Goal: Transaction & Acquisition: Purchase product/service

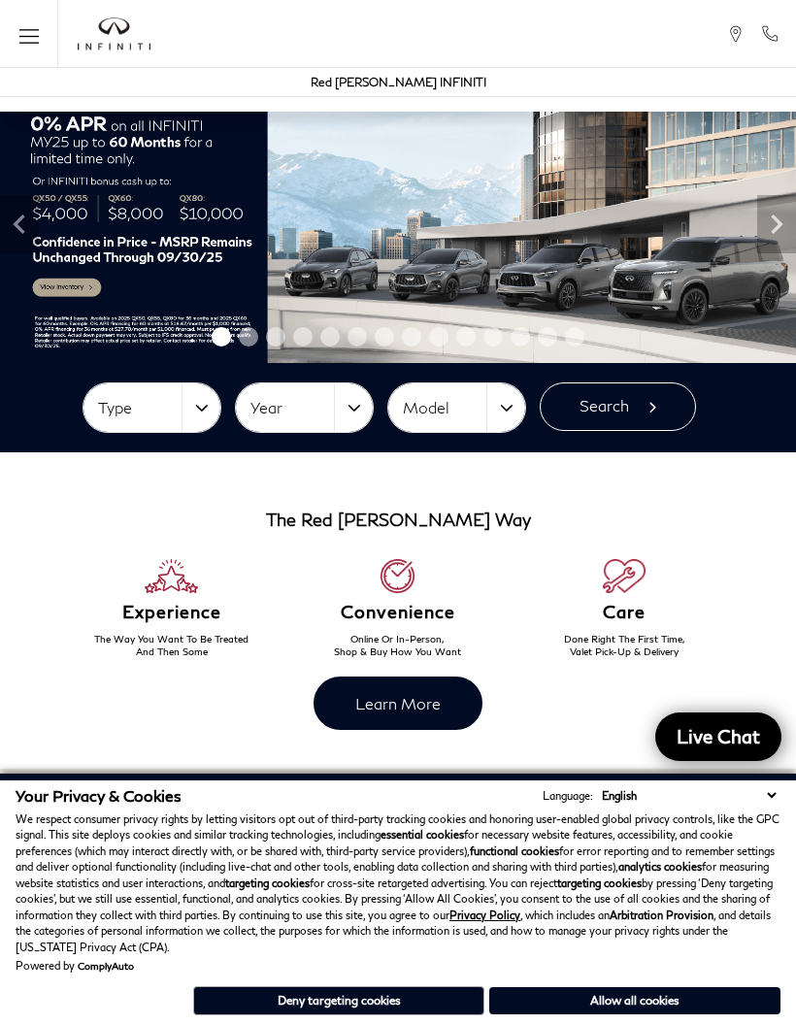
click at [659, 1005] on button "Allow all cookies" at bounding box center [634, 1001] width 291 height 27
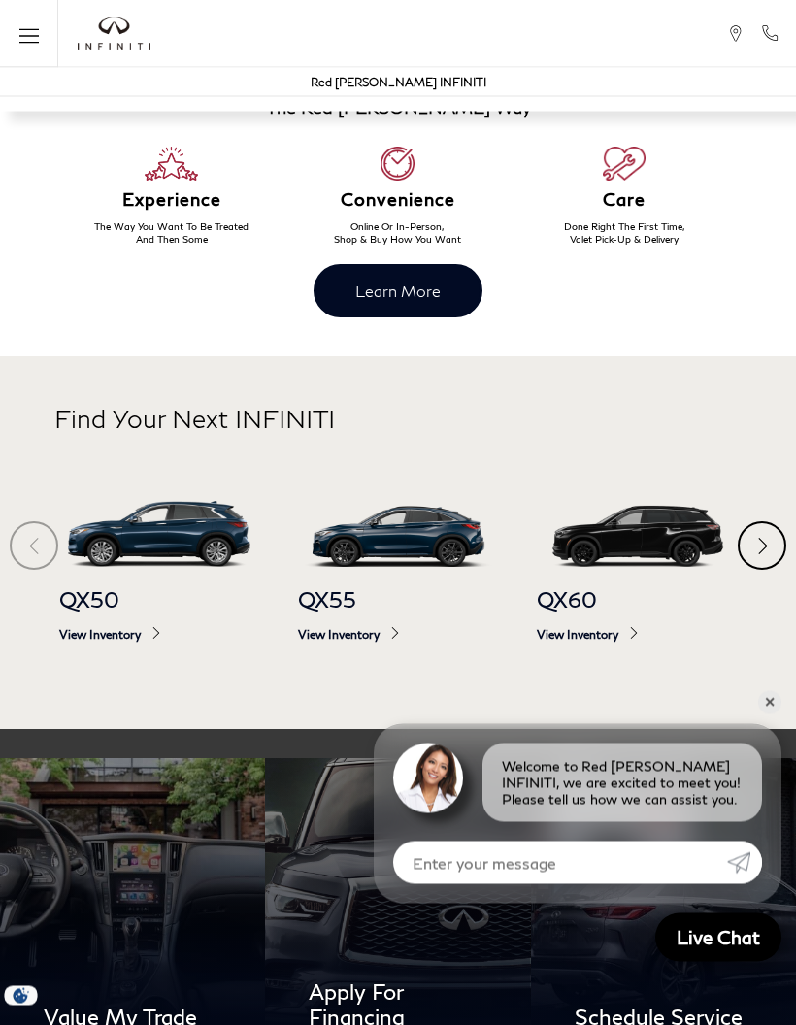
scroll to position [415, 0]
click at [763, 565] on div "Next" at bounding box center [762, 545] width 49 height 49
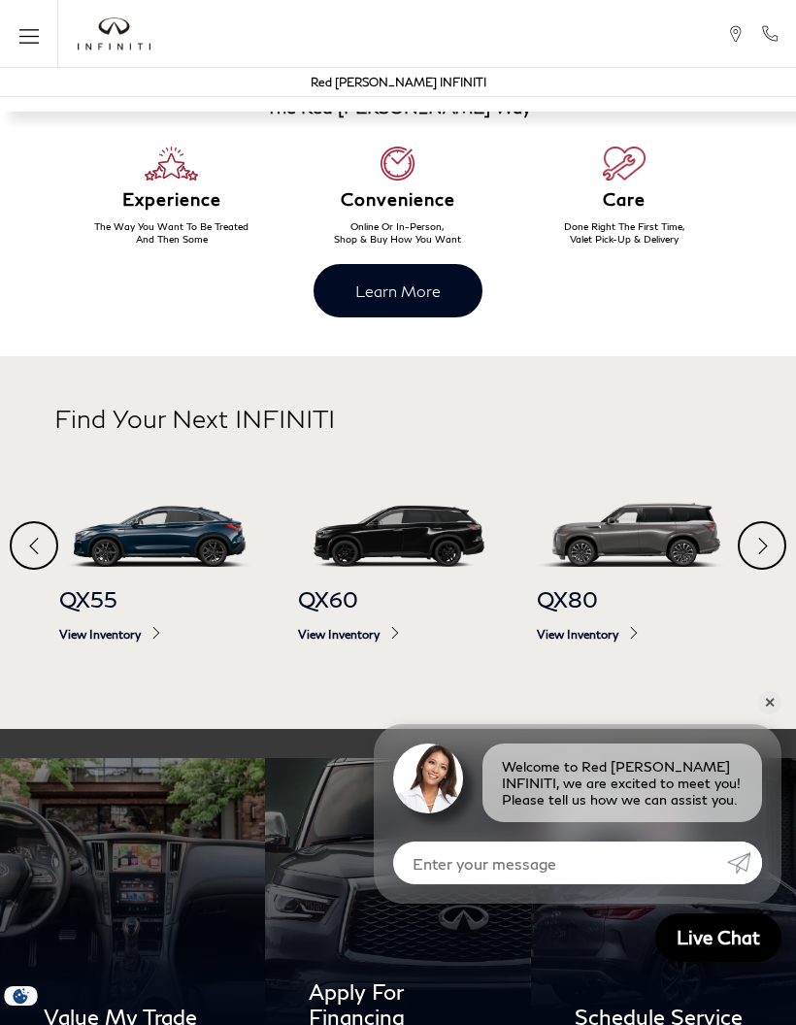
click at [763, 564] on div "Next" at bounding box center [762, 545] width 49 height 49
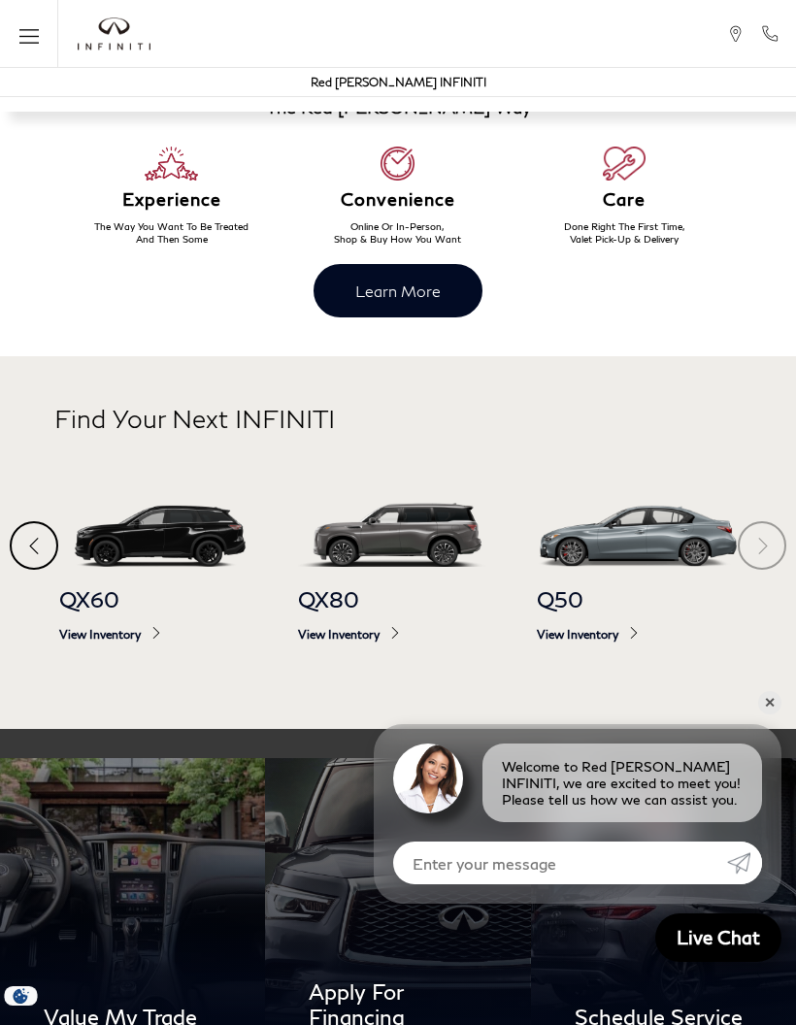
click at [768, 541] on section "Find Your Next INFINITI QX50 View Inventory QX55 View Inventory QX60 View Inven…" at bounding box center [398, 542] width 796 height 373
click at [754, 524] on div "Q50 View Inventory" at bounding box center [637, 582] width 239 height 200
click at [39, 539] on div "Previous" at bounding box center [34, 545] width 49 height 49
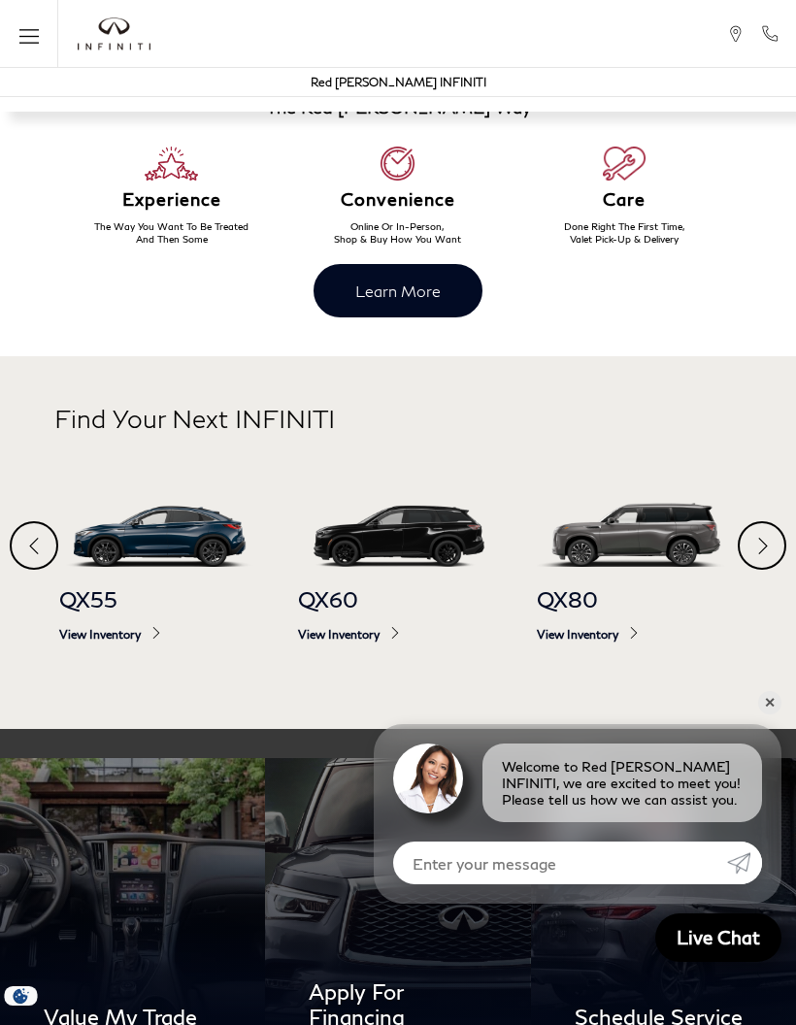
click at [39, 544] on div "Previous" at bounding box center [34, 545] width 49 height 49
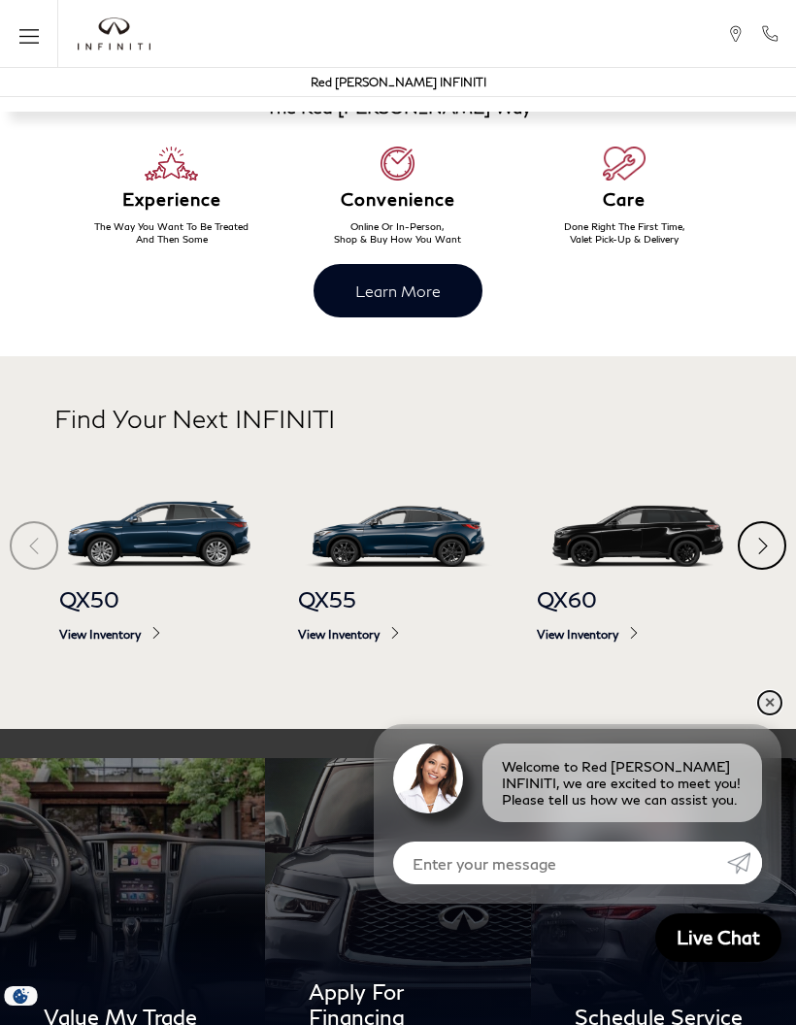
click at [770, 715] on link "✕" at bounding box center [769, 702] width 23 height 23
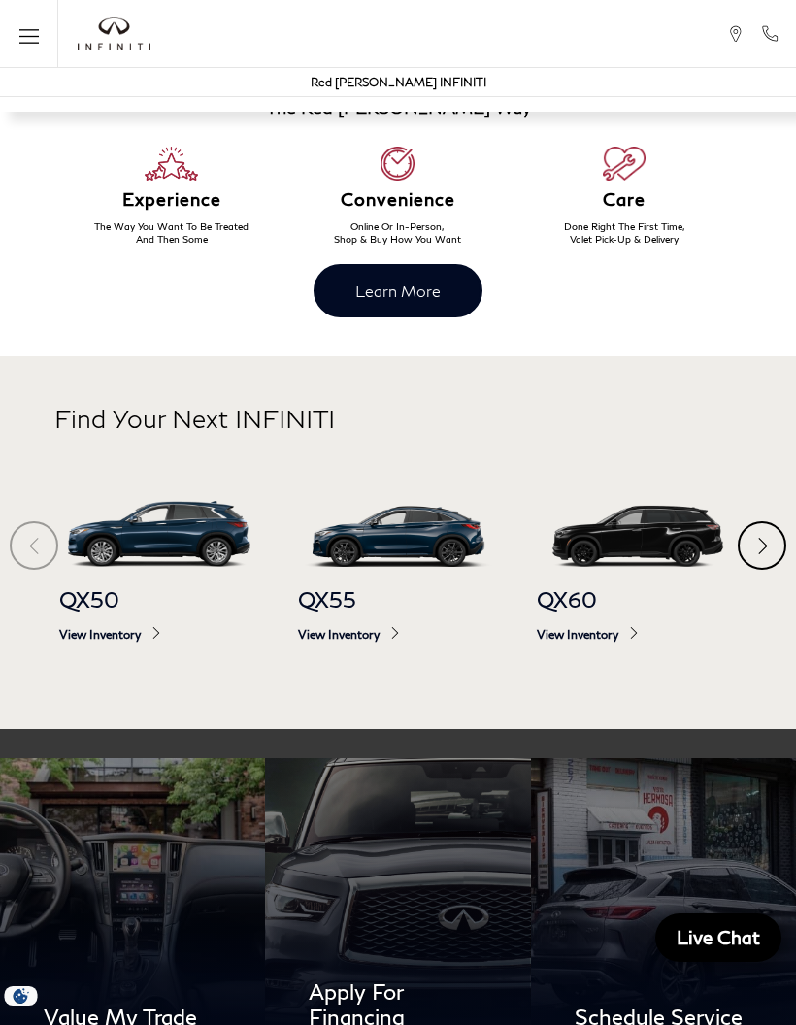
click at [667, 524] on img at bounding box center [637, 534] width 200 height 67
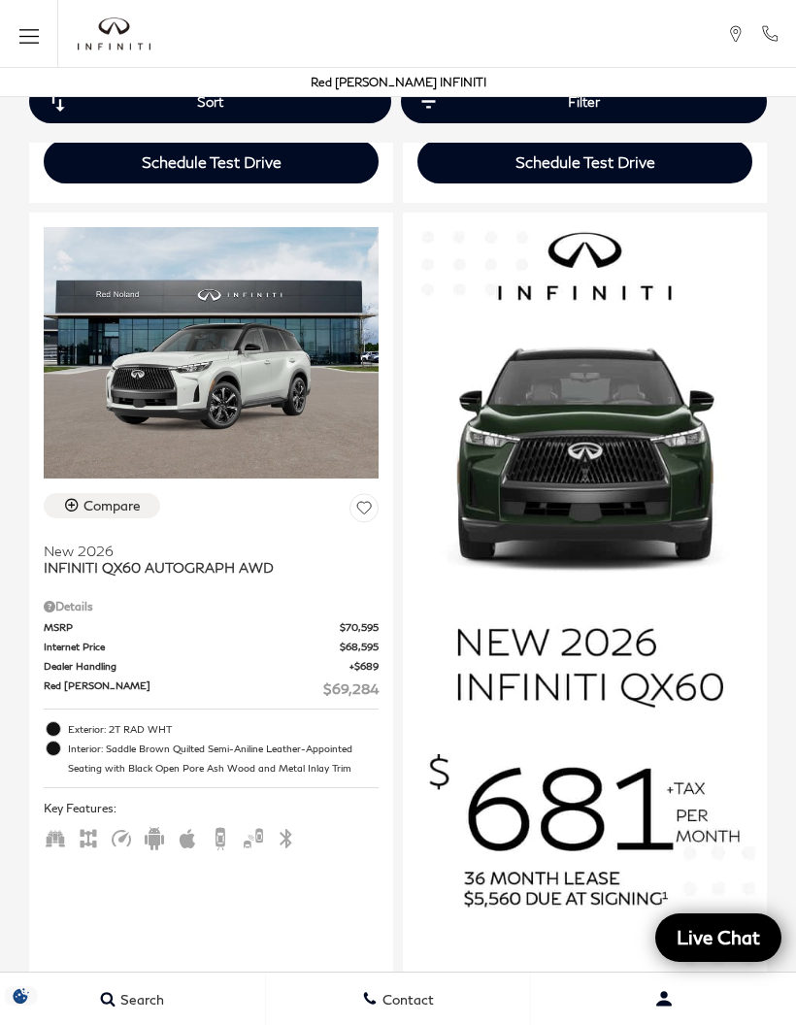
scroll to position [2708, 0]
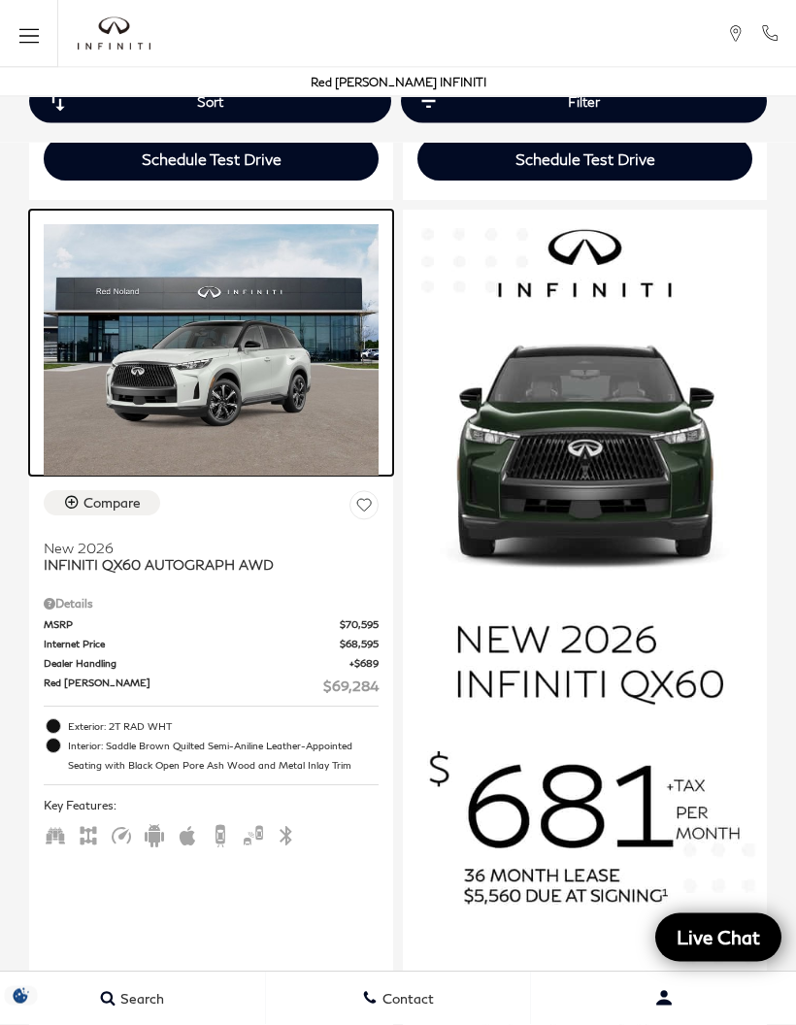
click at [246, 376] on img at bounding box center [211, 350] width 335 height 251
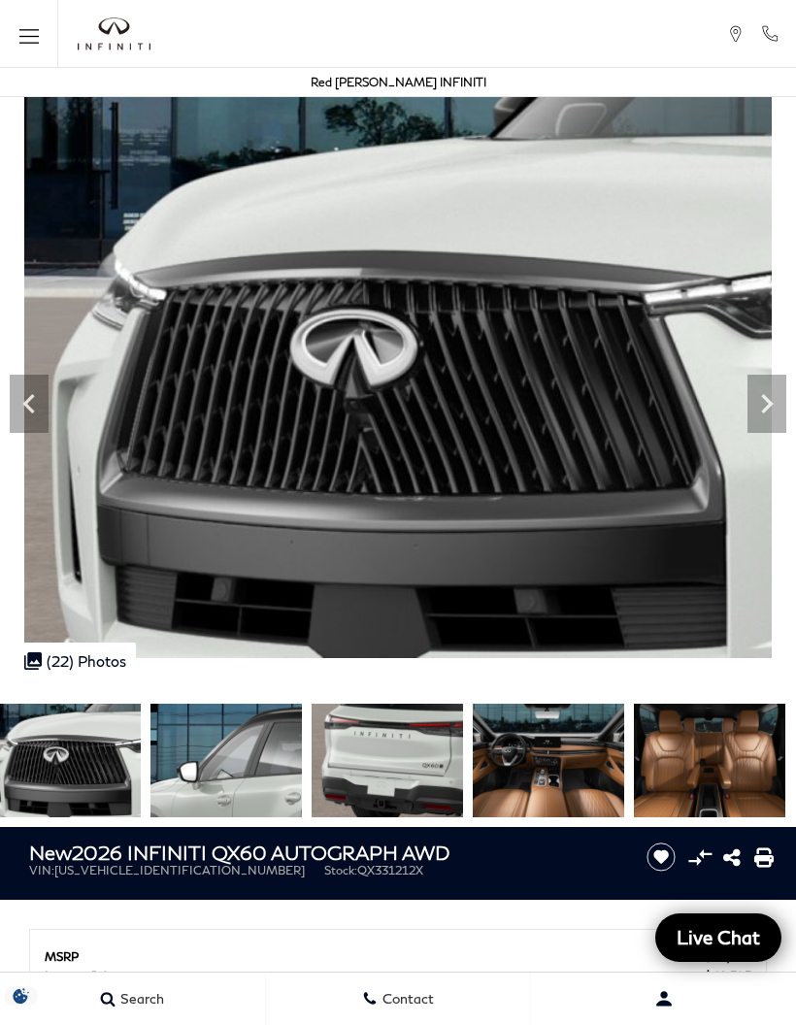
click at [546, 762] on img at bounding box center [548, 761] width 151 height 114
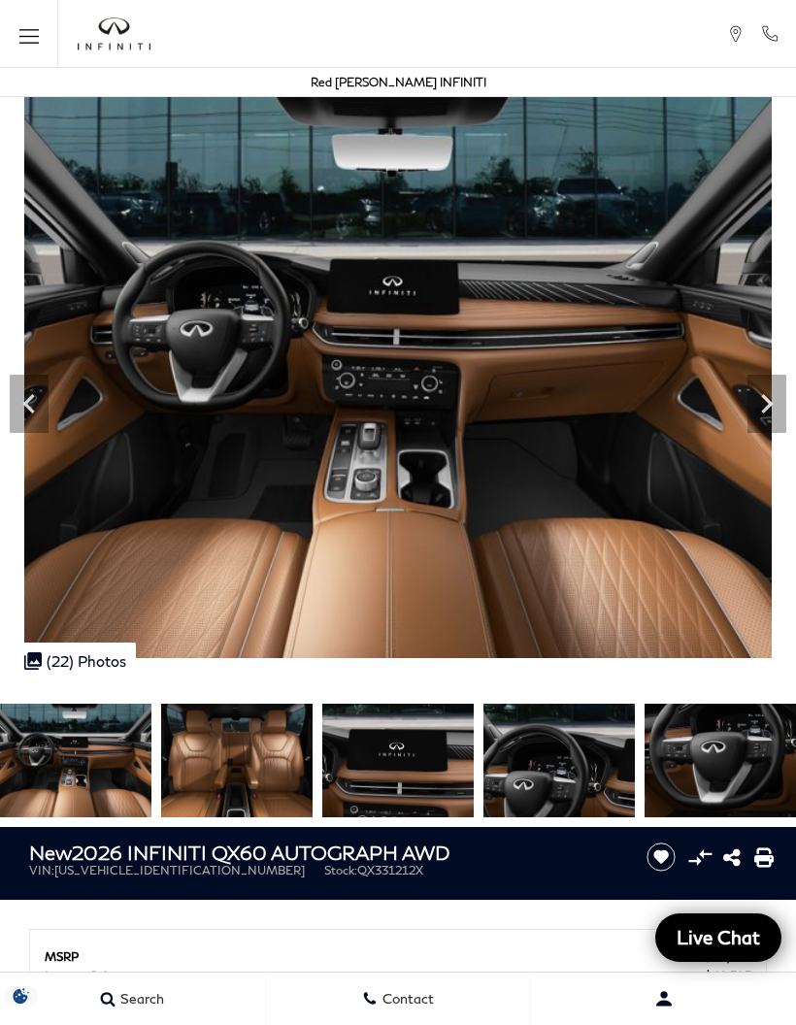
click at [764, 399] on icon "Next" at bounding box center [767, 404] width 39 height 39
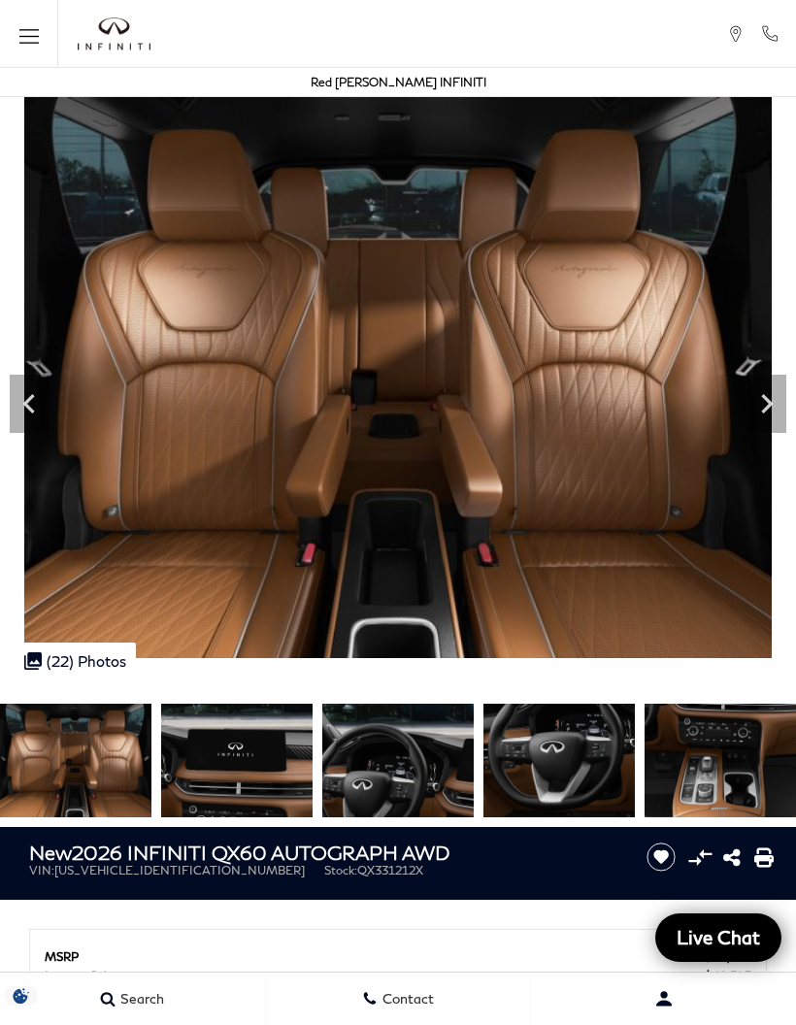
click at [770, 393] on icon "Next" at bounding box center [767, 404] width 39 height 39
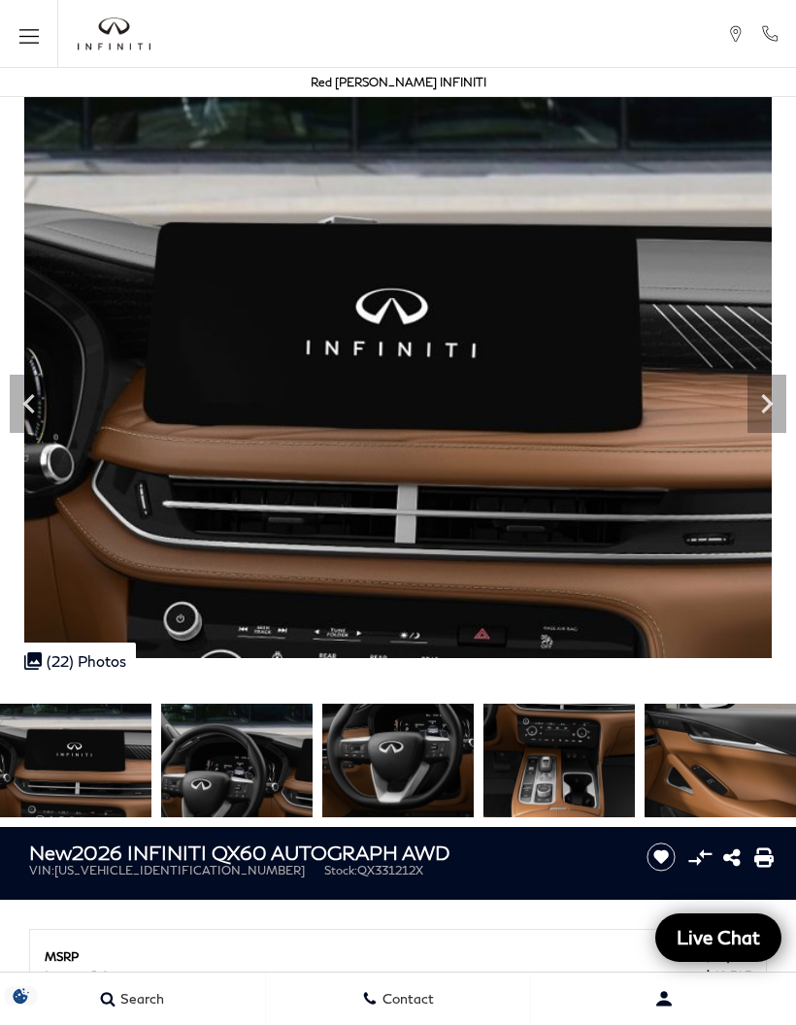
click at [766, 394] on icon "Next" at bounding box center [767, 404] width 39 height 39
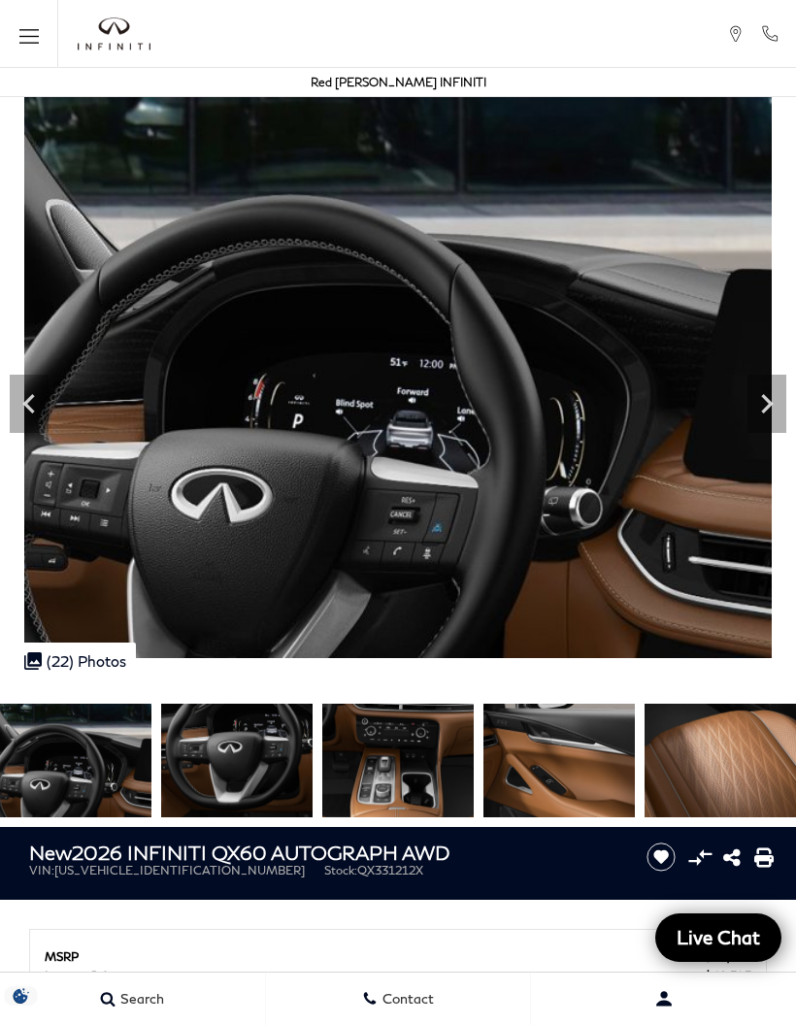
click at [764, 394] on icon "Next" at bounding box center [767, 403] width 12 height 19
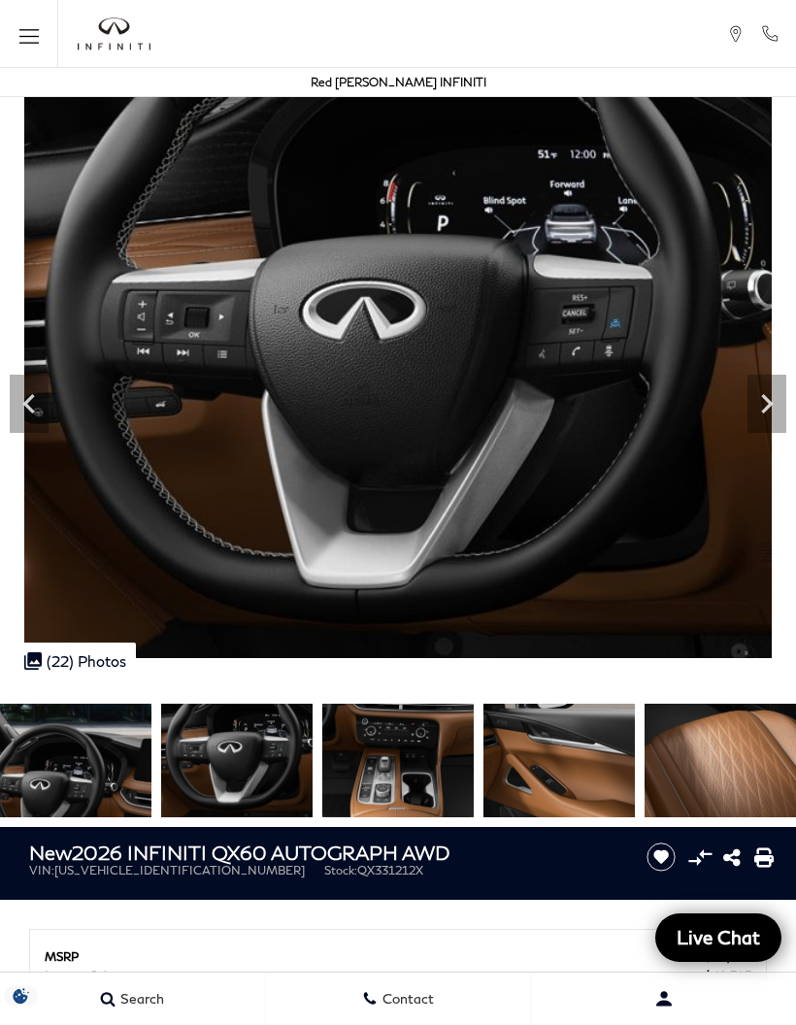
click at [760, 406] on icon "Next" at bounding box center [767, 404] width 39 height 39
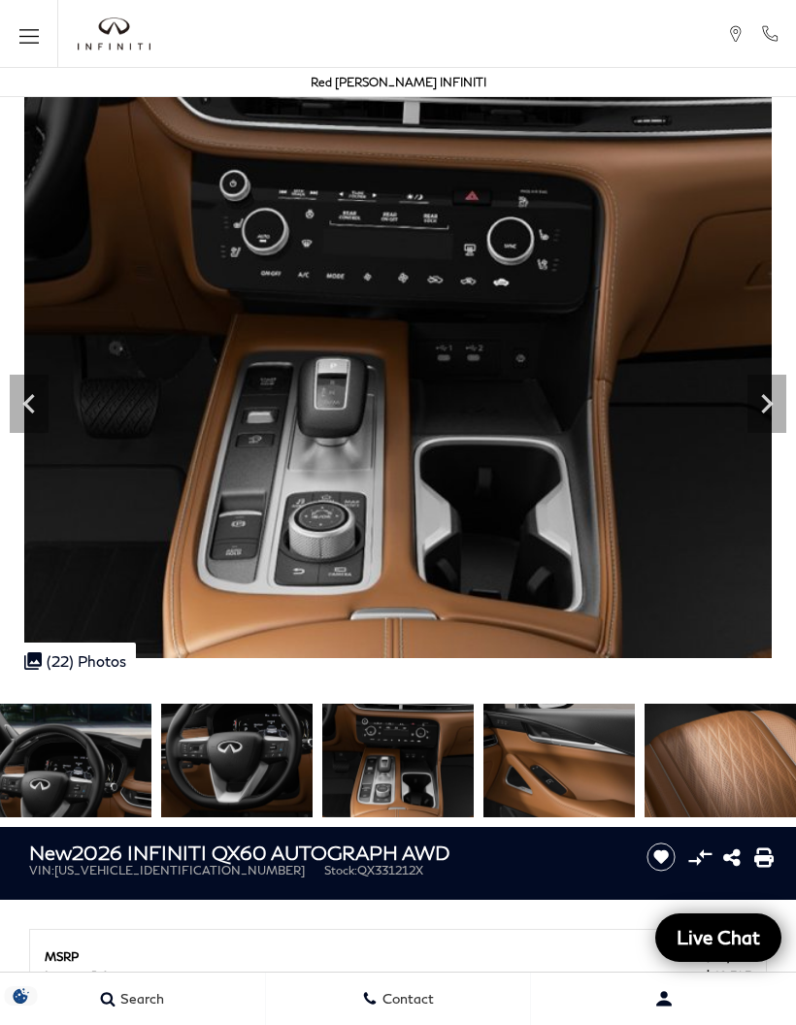
click at [759, 395] on icon "Next" at bounding box center [767, 404] width 39 height 39
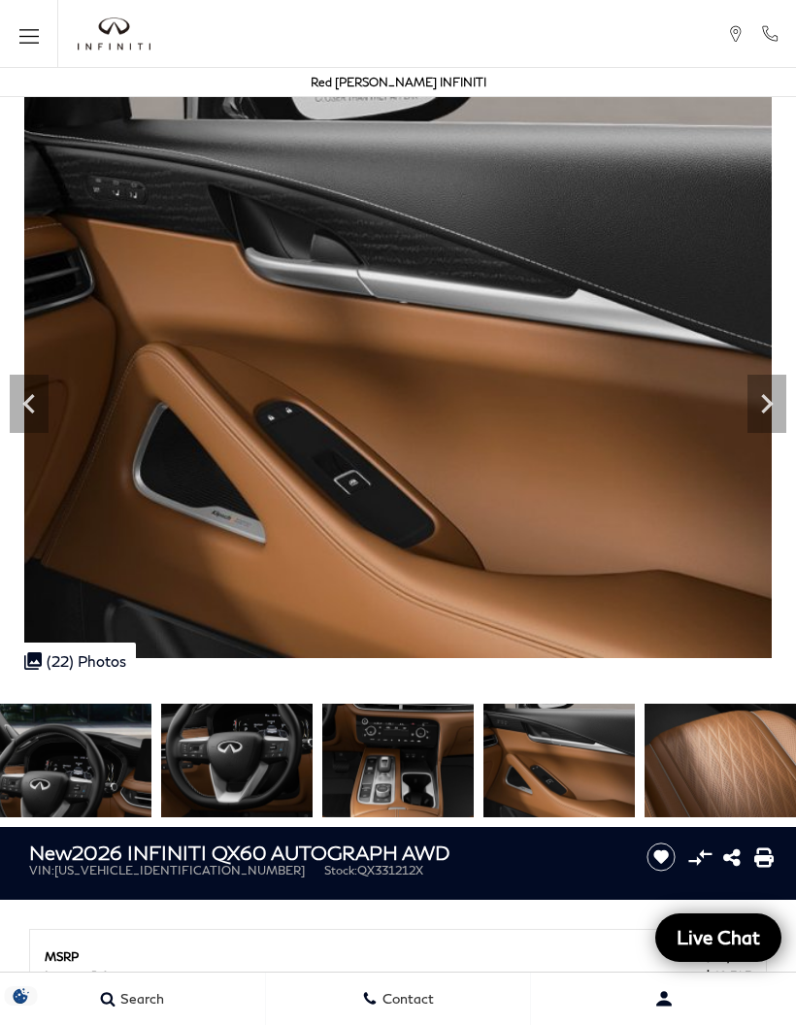
click at [760, 395] on icon "Next" at bounding box center [767, 404] width 39 height 39
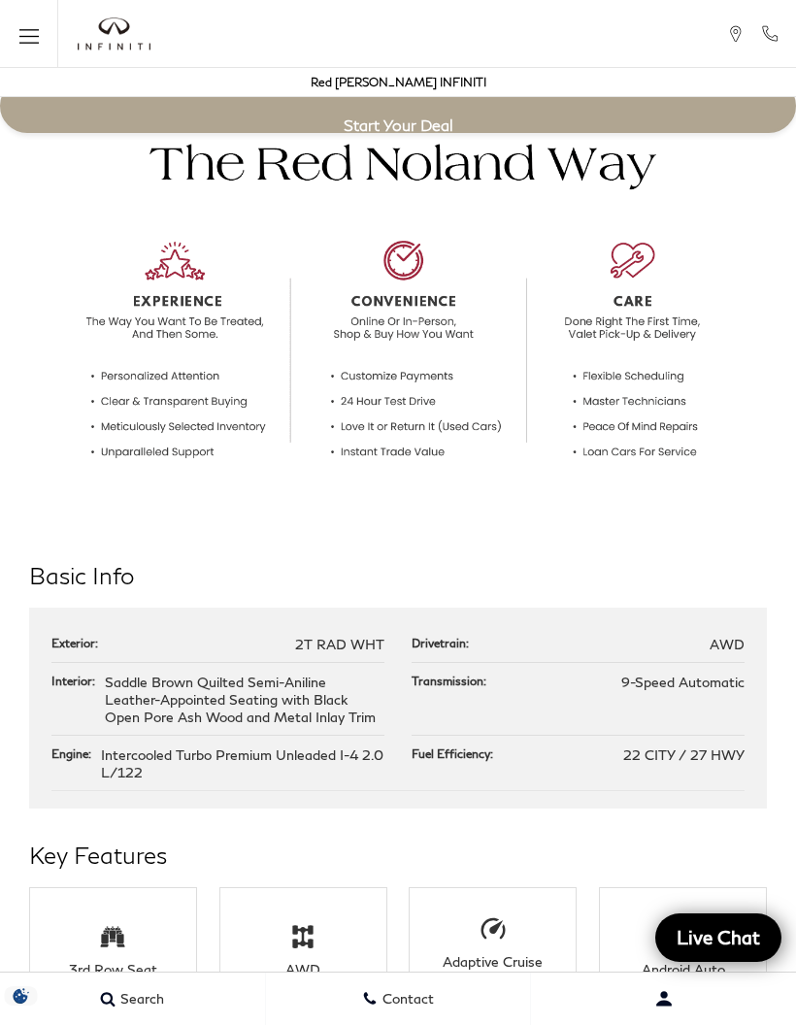
scroll to position [1882, 0]
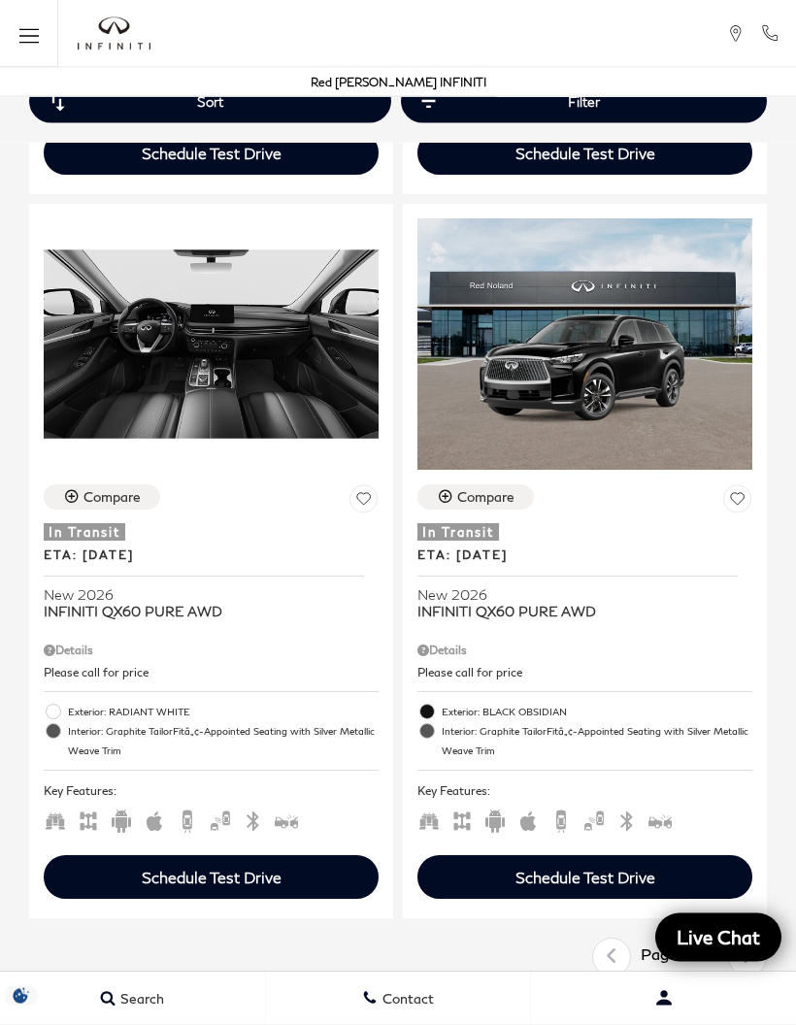
scroll to position [6561, 0]
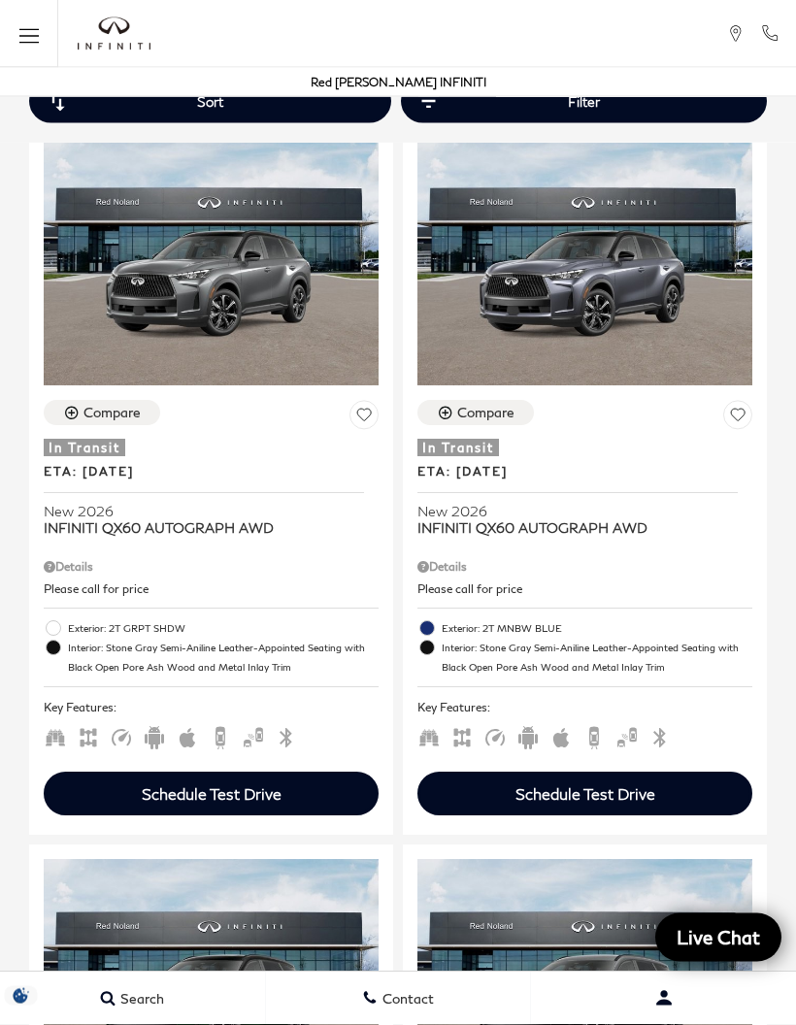
click at [30, 37] on icon "Open the main navigation menu" at bounding box center [28, 36] width 19 height 24
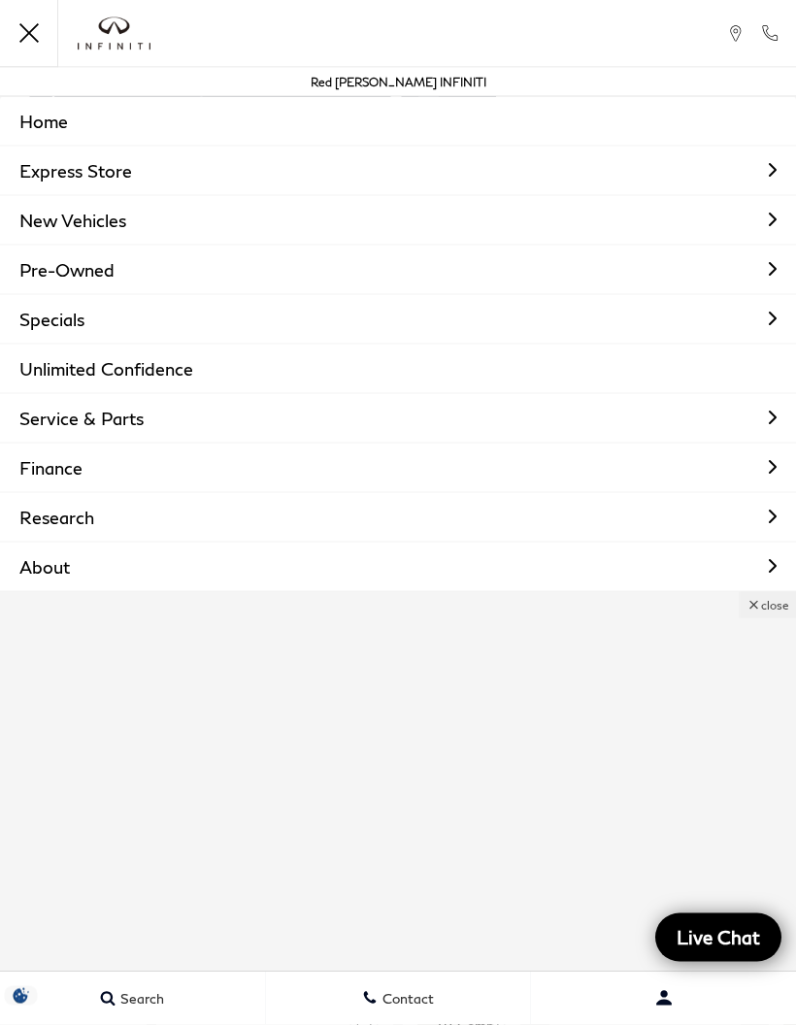
scroll to position [4464, 0]
click at [107, 271] on link "Pre-Owned" at bounding box center [398, 270] width 796 height 49
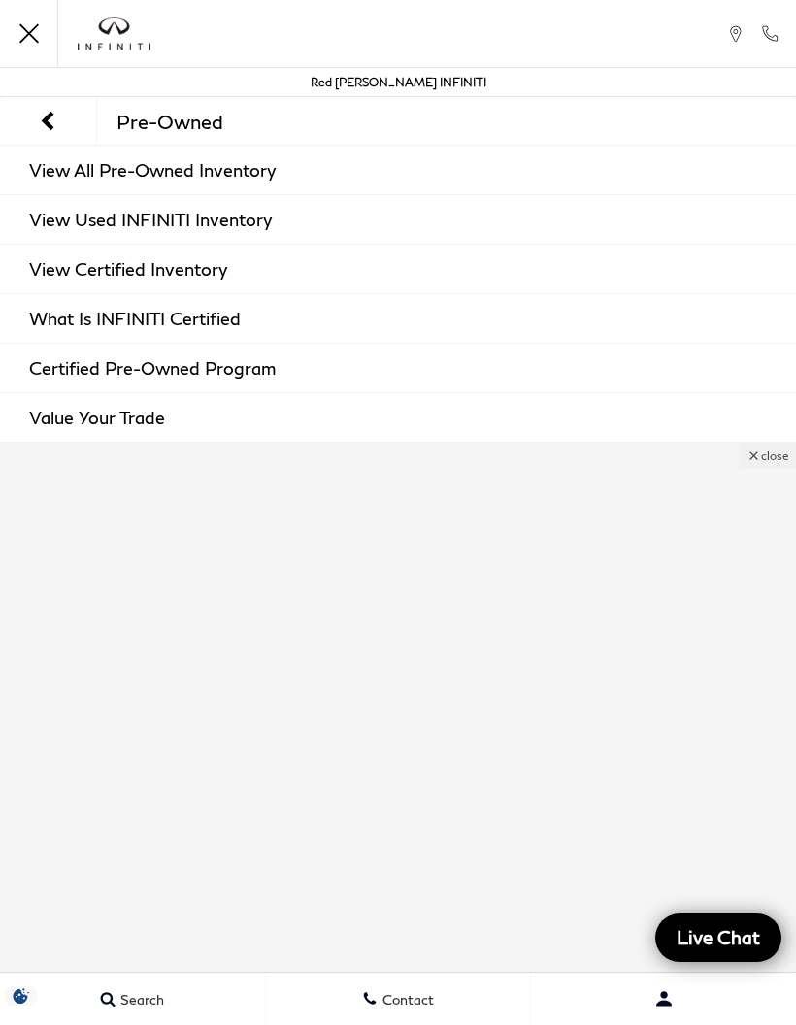
click at [251, 170] on link "View All Pre-Owned Inventory" at bounding box center [398, 170] width 796 height 49
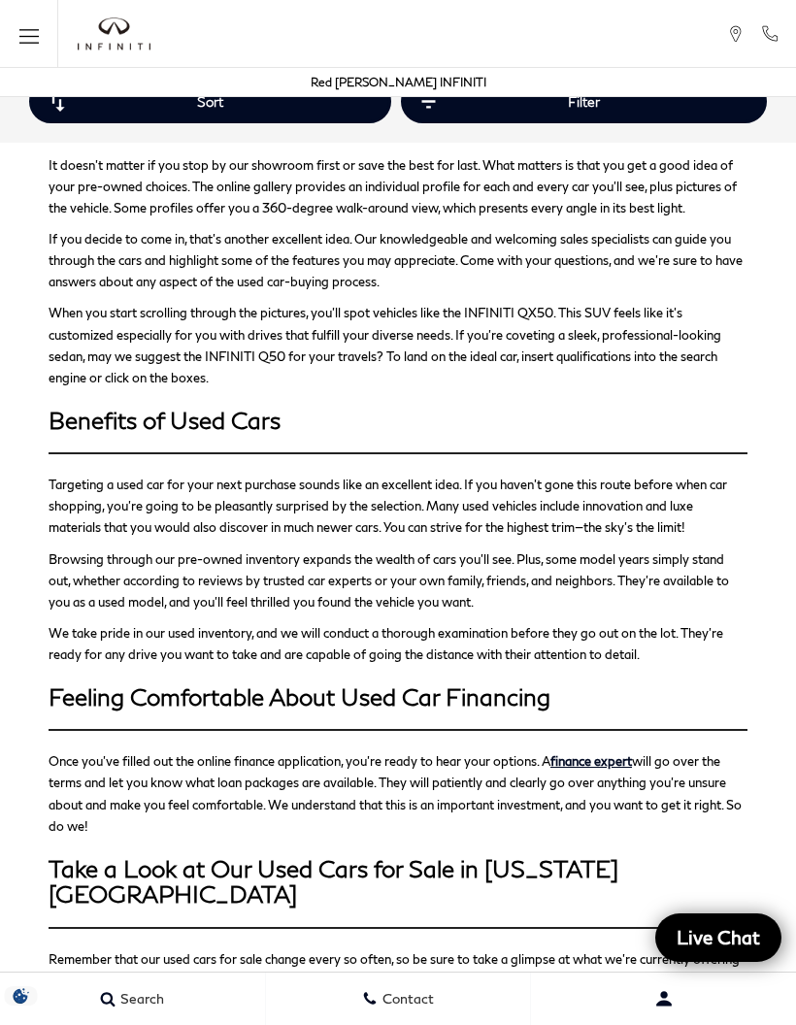
scroll to position [8833, 0]
